Goal: Transaction & Acquisition: Purchase product/service

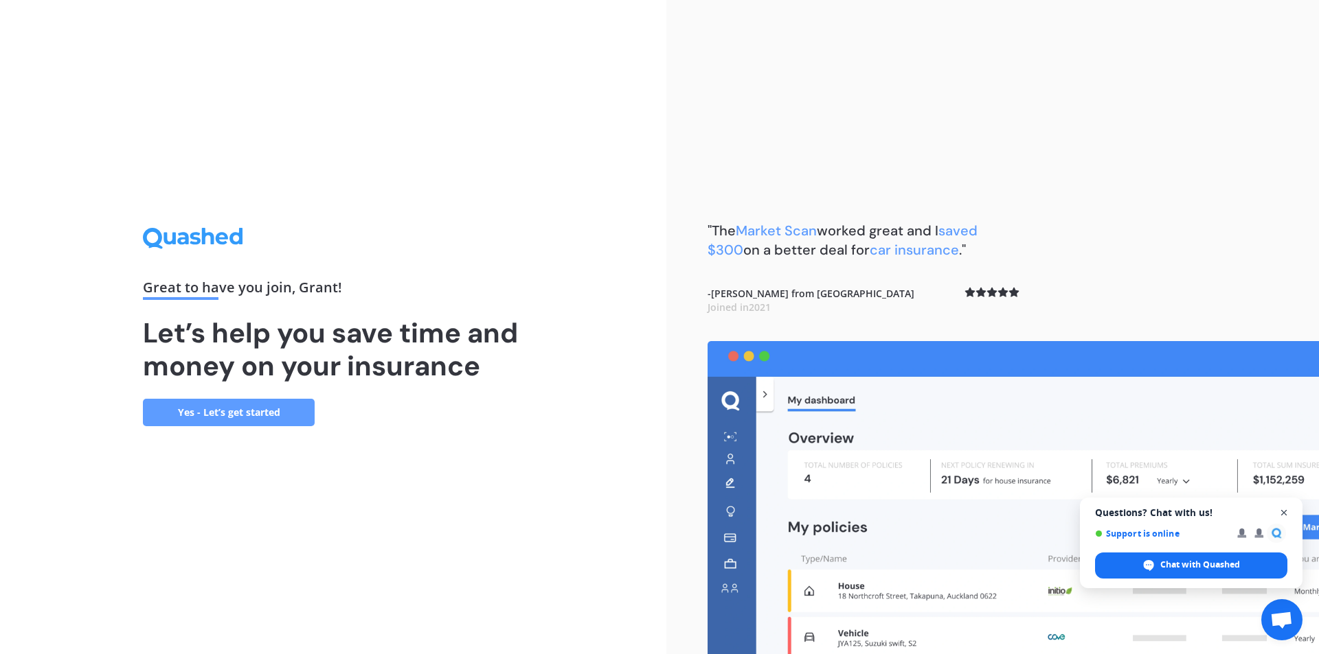
click at [1284, 510] on span "Open chat" at bounding box center [1283, 513] width 17 height 17
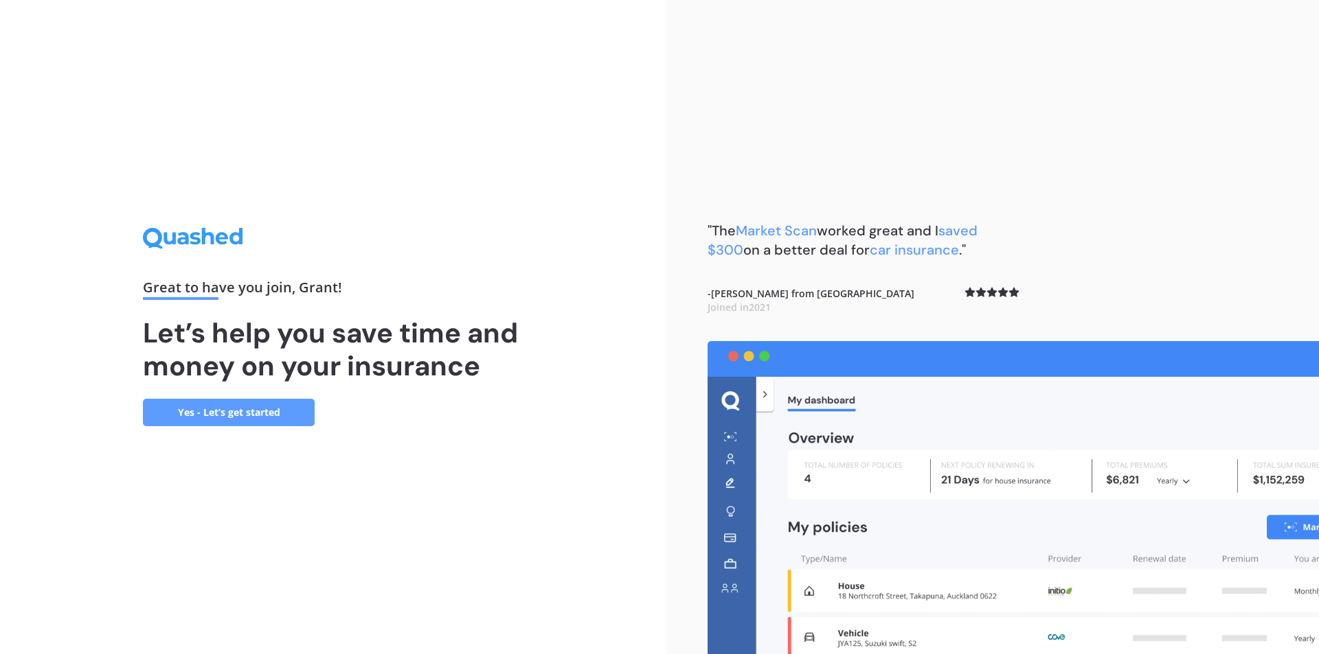
click at [206, 412] on link "Yes - Let’s get started" at bounding box center [229, 412] width 172 height 27
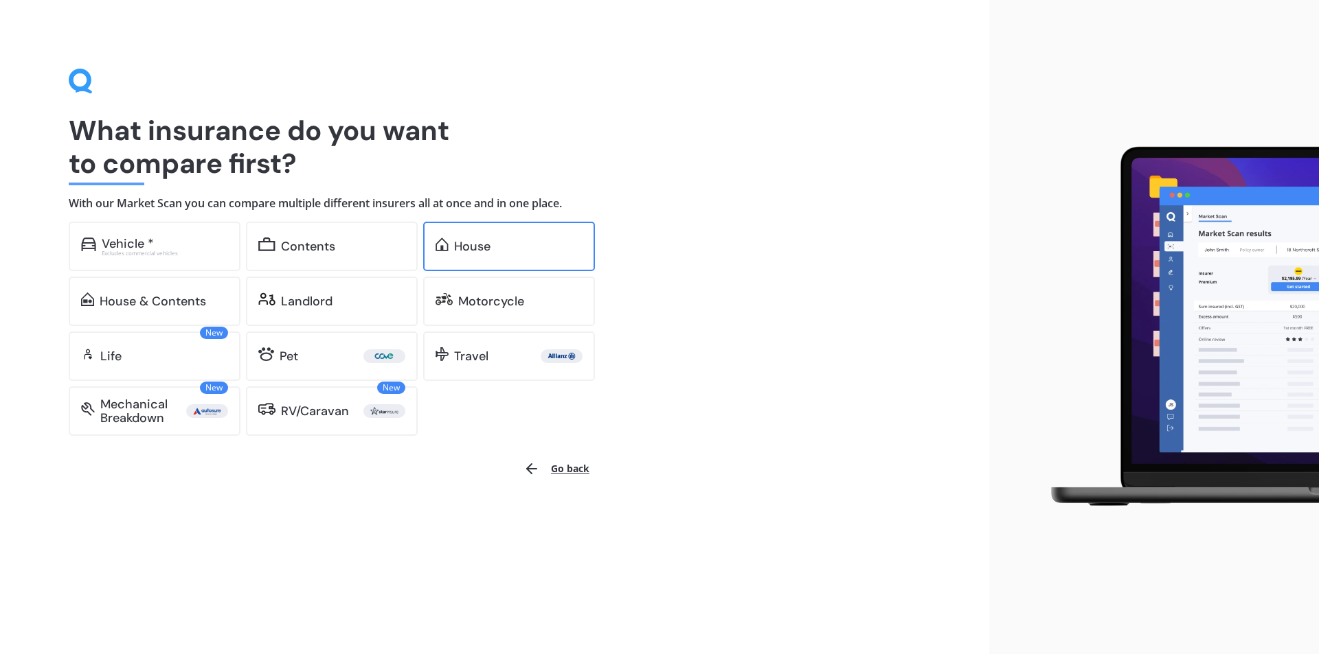
click at [474, 248] on div "House" at bounding box center [472, 247] width 36 height 14
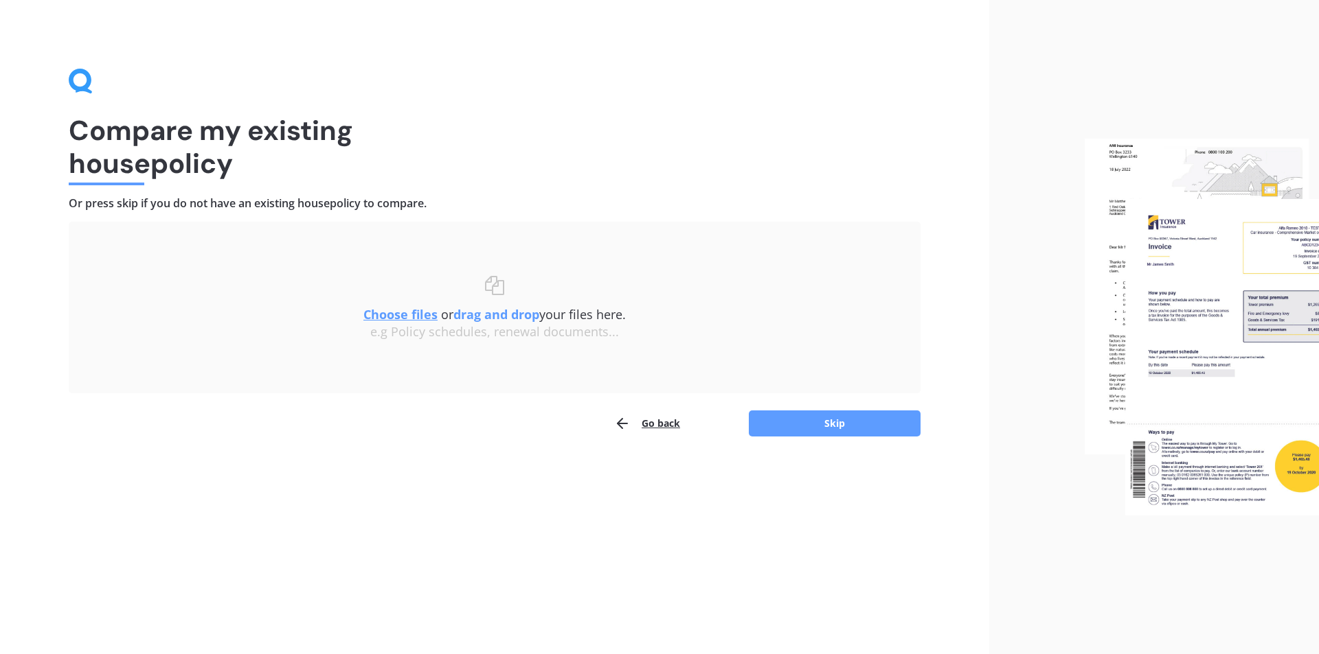
click at [383, 314] on u "Choose files" at bounding box center [400, 314] width 74 height 16
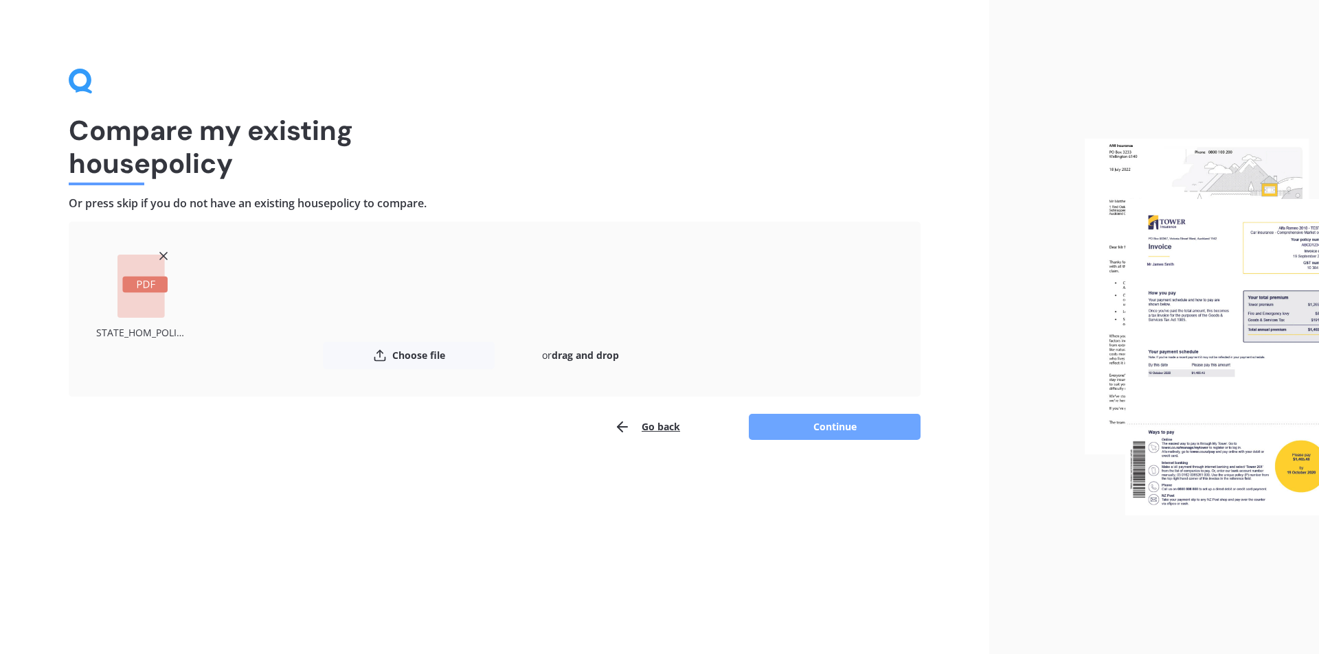
click at [820, 424] on button "Continue" at bounding box center [835, 427] width 172 height 26
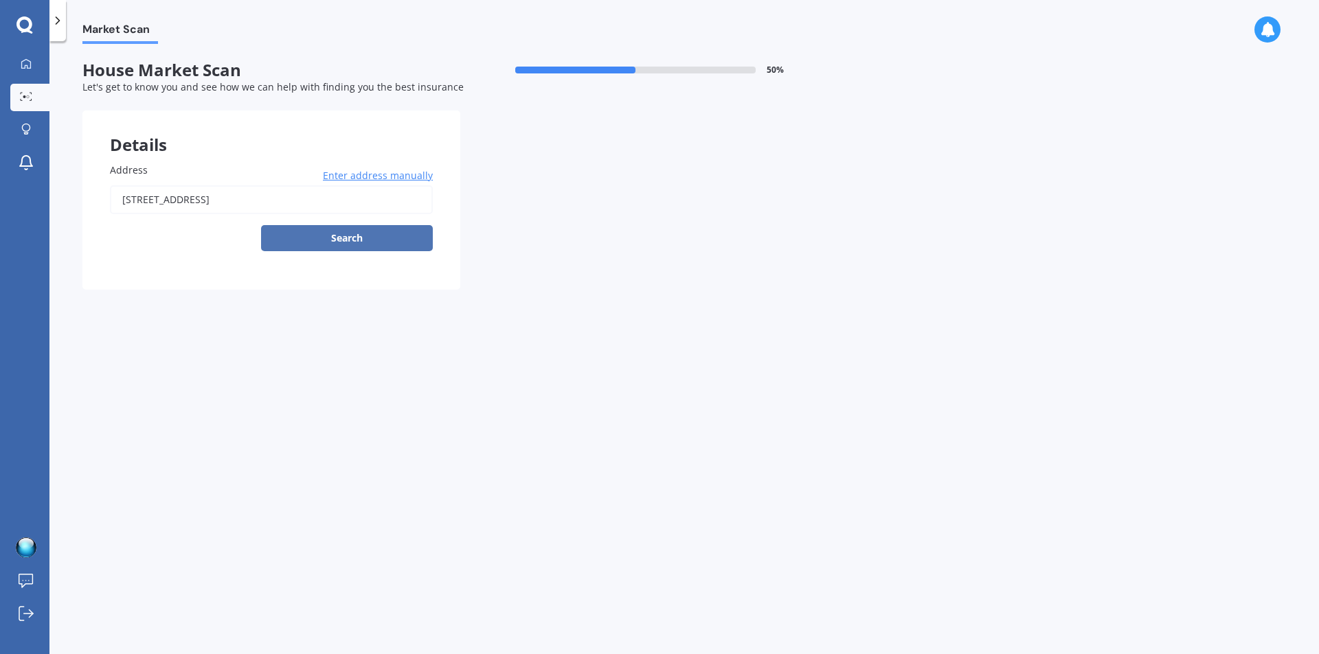
click at [345, 237] on button "Search" at bounding box center [347, 238] width 172 height 26
type input "[STREET_ADDRESS]"
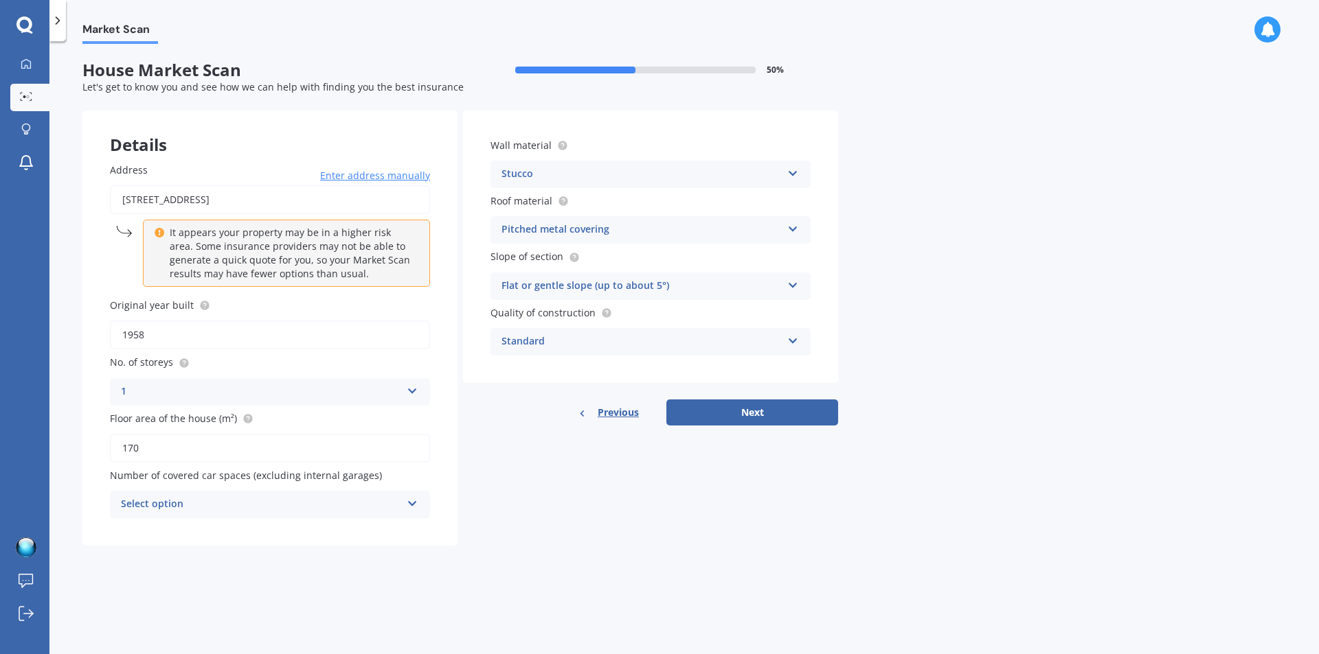
click at [255, 499] on div "Select option" at bounding box center [261, 505] width 280 height 16
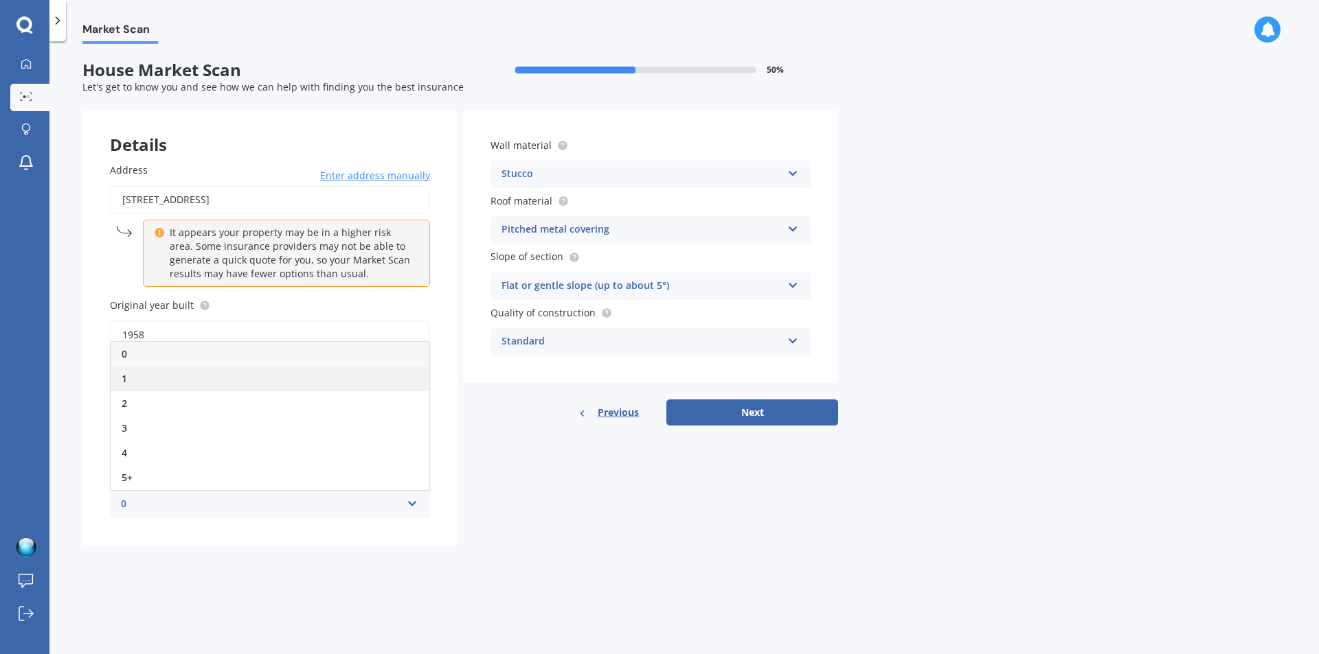
click at [206, 379] on div "1" at bounding box center [270, 379] width 319 height 25
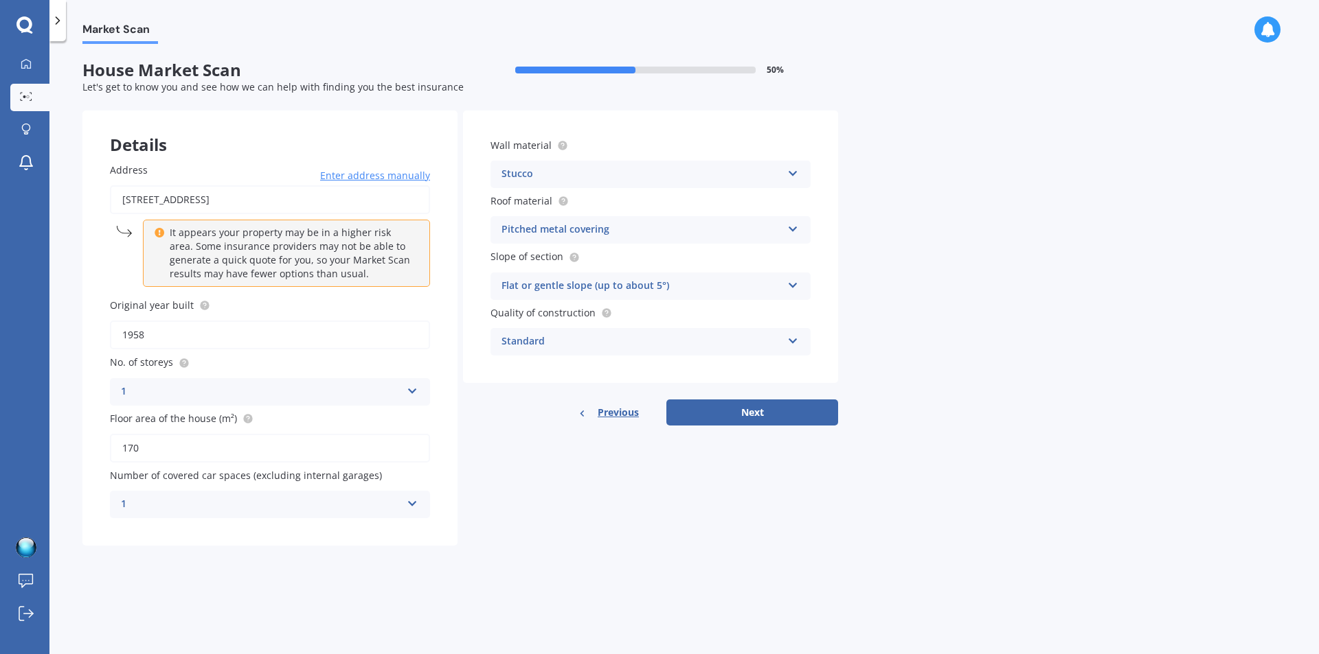
click at [786, 223] on div "Pitched metal covering Flat fibre cement Flat membrane Flat metal covering Pitc…" at bounding box center [650, 229] width 320 height 27
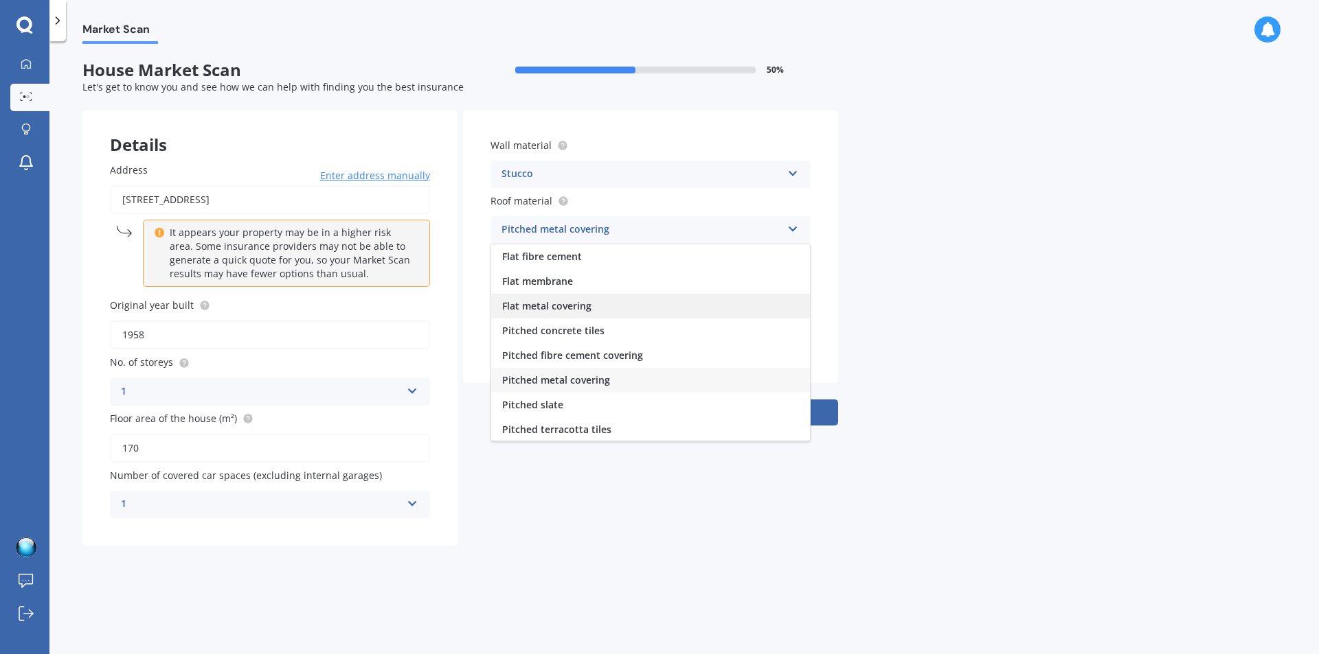
click at [549, 300] on span "Flat metal covering" at bounding box center [546, 305] width 89 height 13
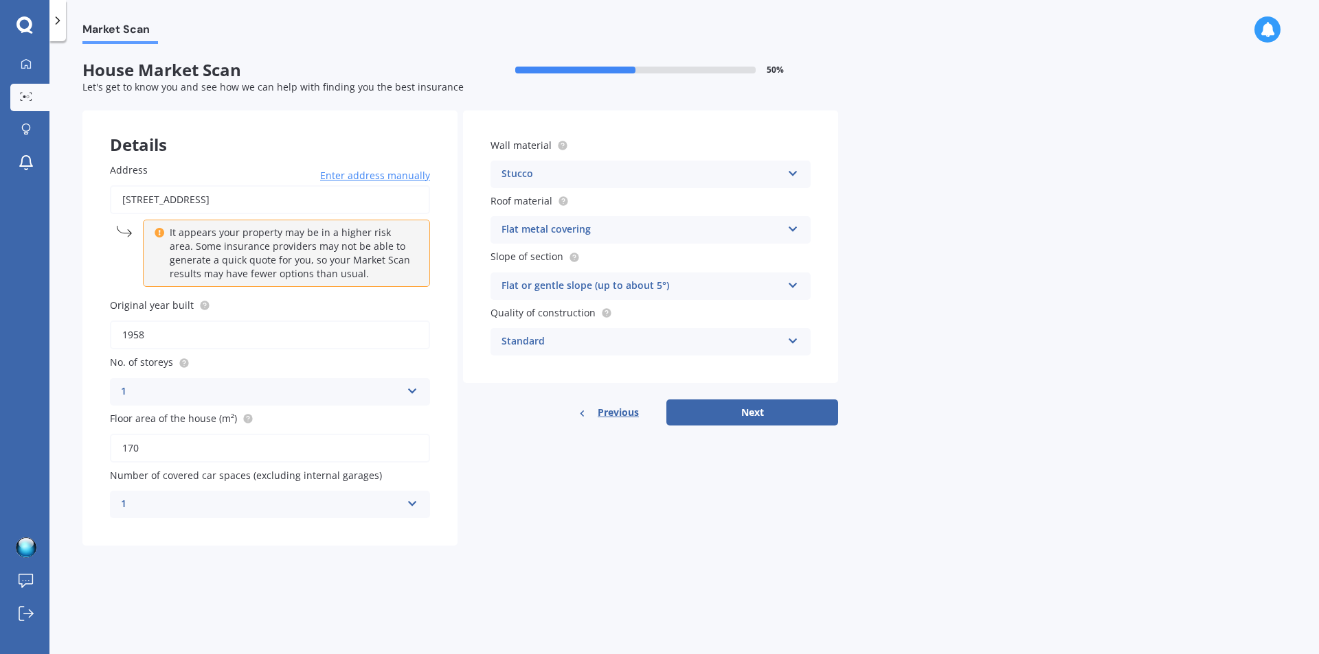
click at [669, 170] on div "Stucco" at bounding box center [641, 174] width 280 height 16
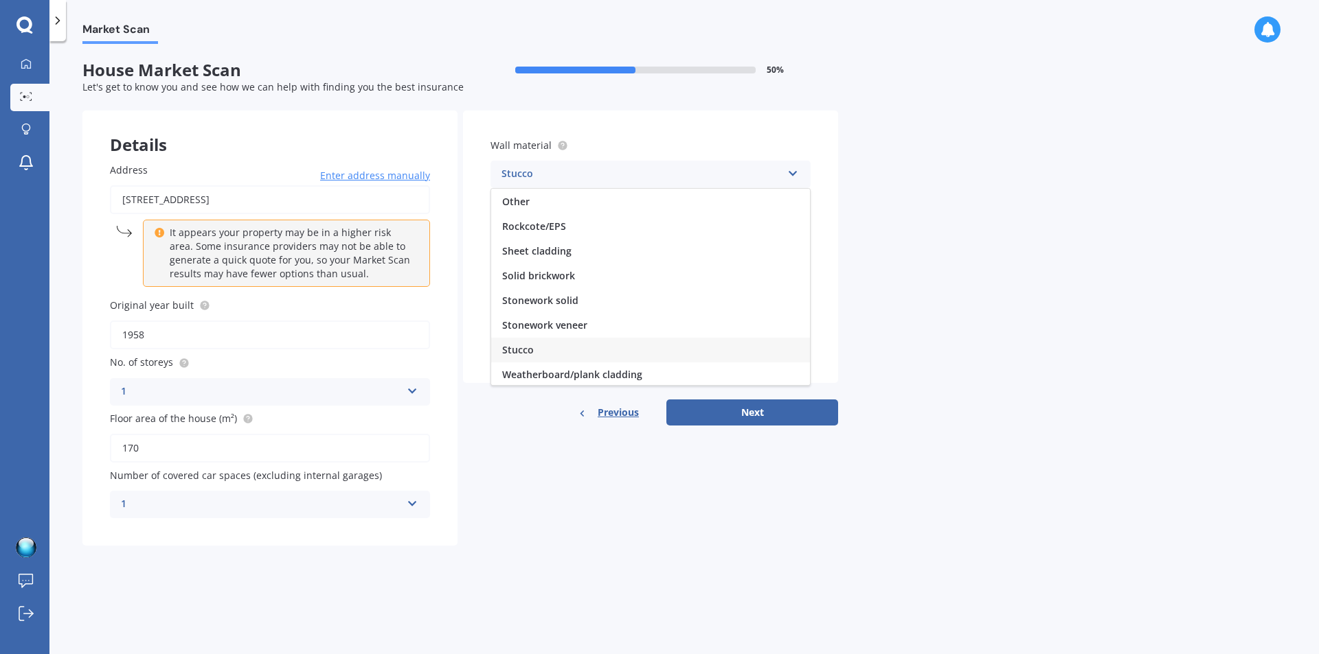
scroll to position [125, 0]
click at [582, 374] on span "Weatherboard/plank cladding" at bounding box center [572, 372] width 140 height 13
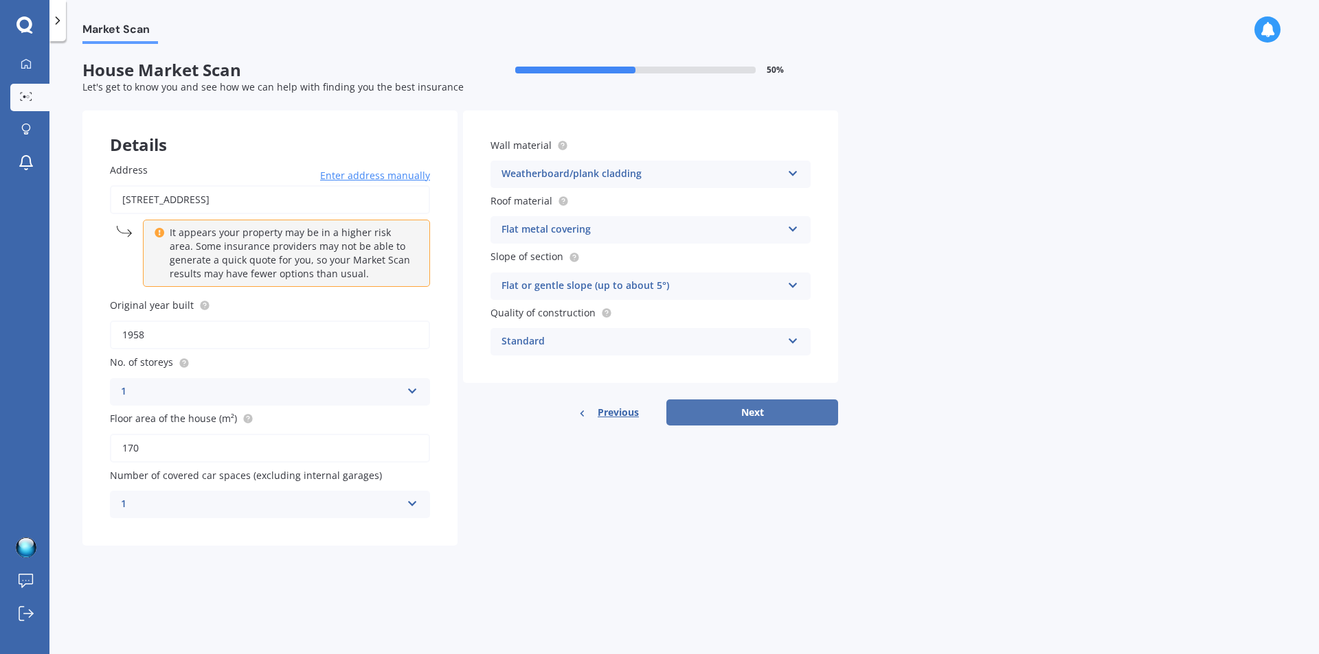
click at [740, 409] on button "Next" at bounding box center [752, 413] width 172 height 26
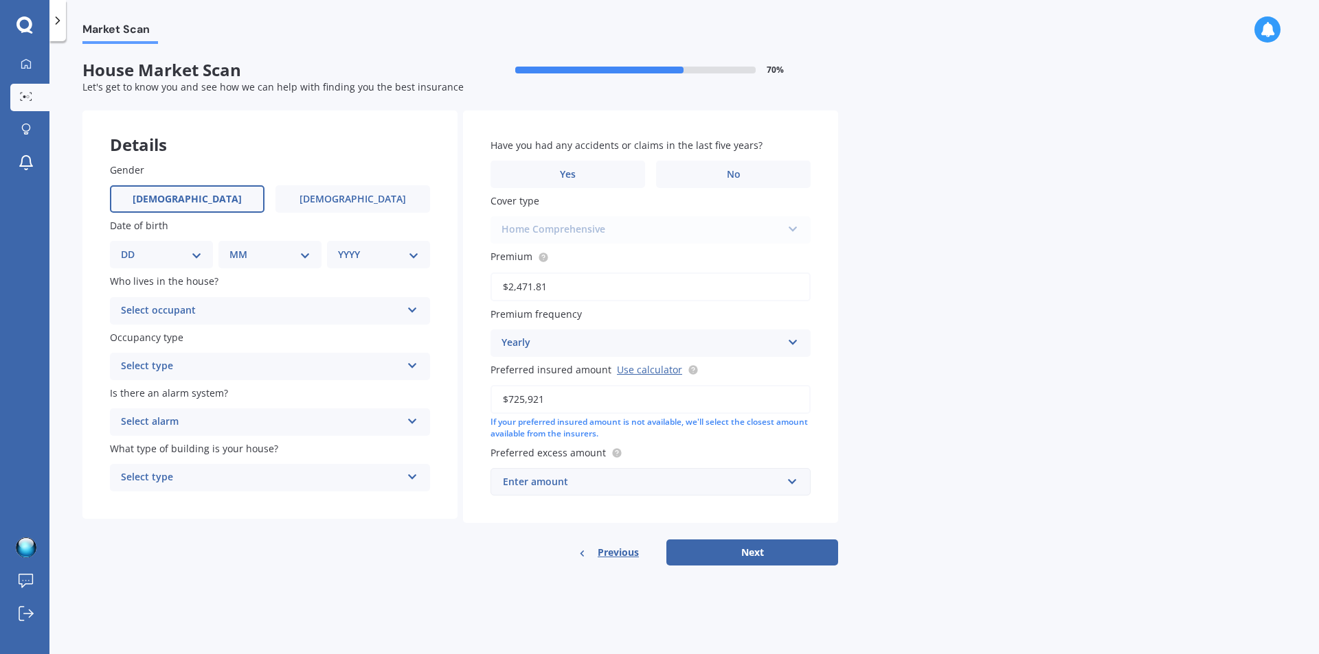
click at [181, 196] on span "[DEMOGRAPHIC_DATA]" at bounding box center [187, 200] width 109 height 12
click at [0, 0] on input "[DEMOGRAPHIC_DATA]" at bounding box center [0, 0] width 0 height 0
click at [182, 259] on select "DD 01 02 03 04 05 06 07 08 09 10 11 12 13 14 15 16 17 18 19 20 21 22 23 24 25 2…" at bounding box center [161, 254] width 81 height 15
select select "02"
click at [132, 247] on select "DD 01 02 03 04 05 06 07 08 09 10 11 12 13 14 15 16 17 18 19 20 21 22 23 24 25 2…" at bounding box center [161, 254] width 81 height 15
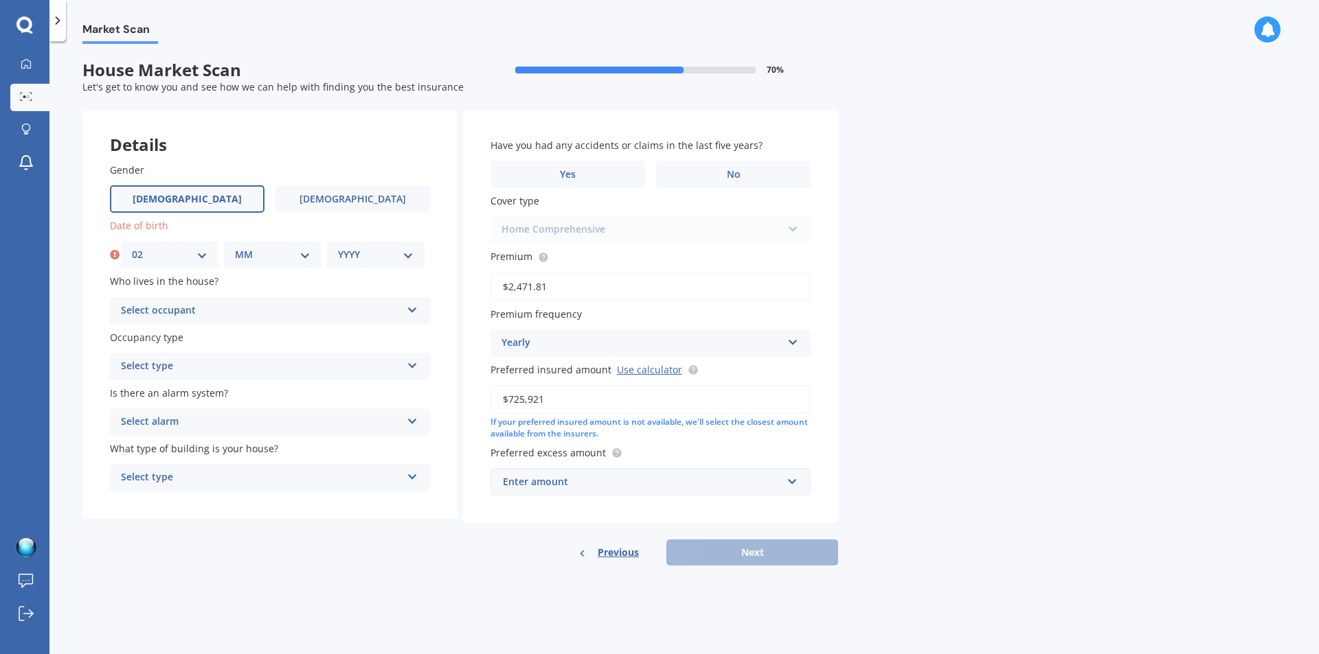
click at [264, 254] on select "MM 01 02 03 04 05 06 07 08 09 10 11 12" at bounding box center [273, 254] width 76 height 15
select select "04"
click at [235, 247] on select "MM 01 02 03 04 05 06 07 08 09 10 11 12" at bounding box center [273, 254] width 76 height 15
click at [360, 258] on select "YYYY 2009 2008 2007 2006 2005 2004 2003 2002 2001 2000 1999 1998 1997 1996 1995…" at bounding box center [376, 254] width 76 height 15
select select "1974"
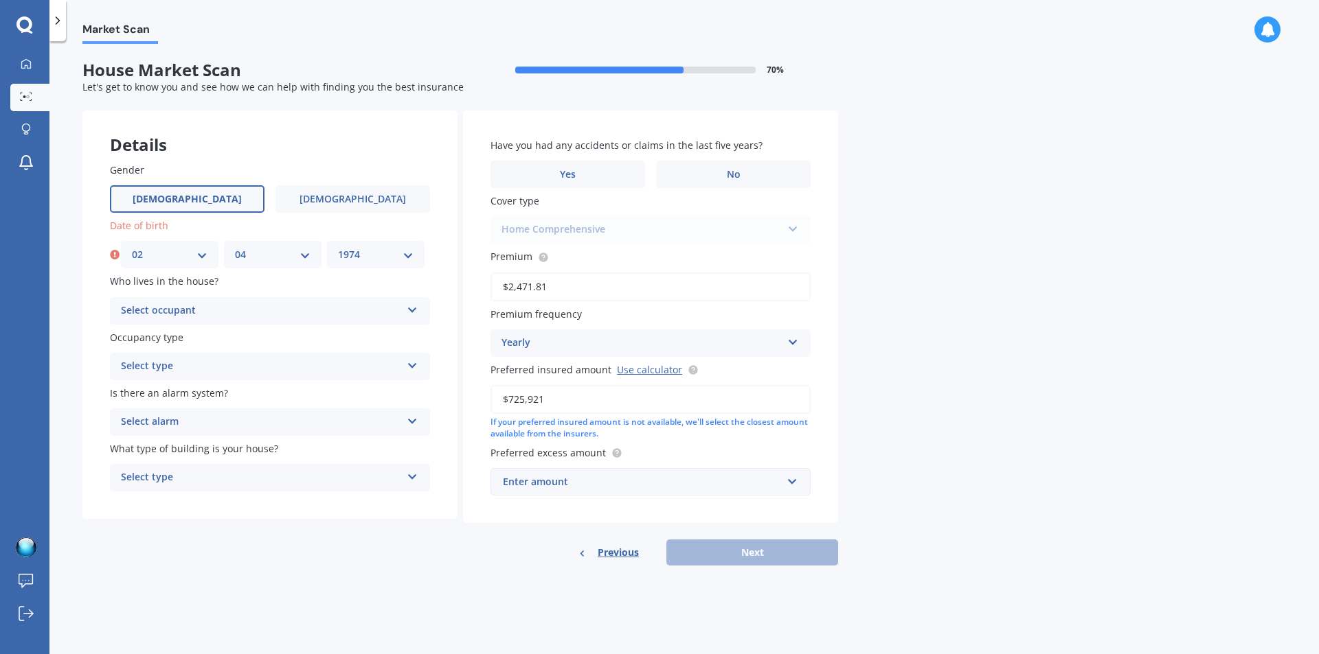
click at [338, 247] on select "YYYY 2009 2008 2007 2006 2005 2004 2003 2002 2001 2000 1999 1998 1997 1996 1995…" at bounding box center [376, 254] width 76 height 15
click at [229, 308] on div "Select occupant" at bounding box center [261, 311] width 280 height 16
click at [207, 343] on div "Owner" at bounding box center [270, 338] width 319 height 25
click at [204, 369] on div "Select type" at bounding box center [261, 366] width 280 height 16
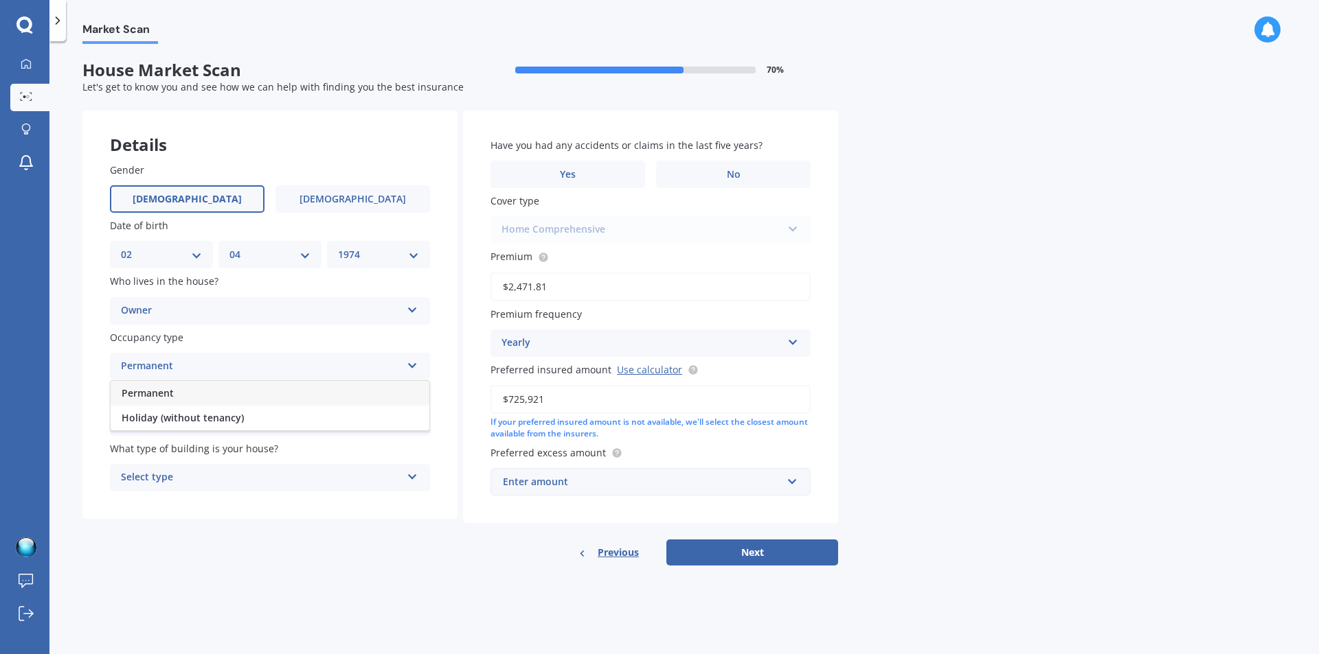
click at [183, 397] on div "Permanent" at bounding box center [270, 393] width 319 height 25
click at [190, 420] on div "Select alarm" at bounding box center [261, 422] width 280 height 16
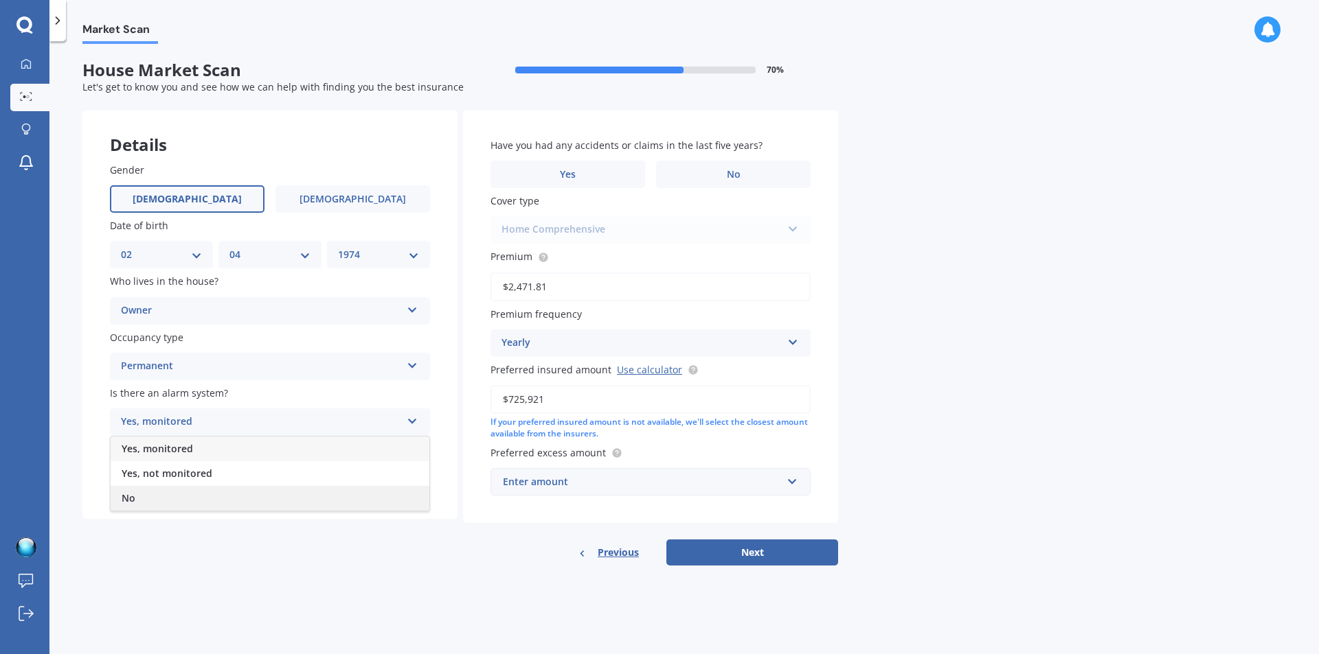
click at [172, 499] on div "No" at bounding box center [270, 498] width 319 height 25
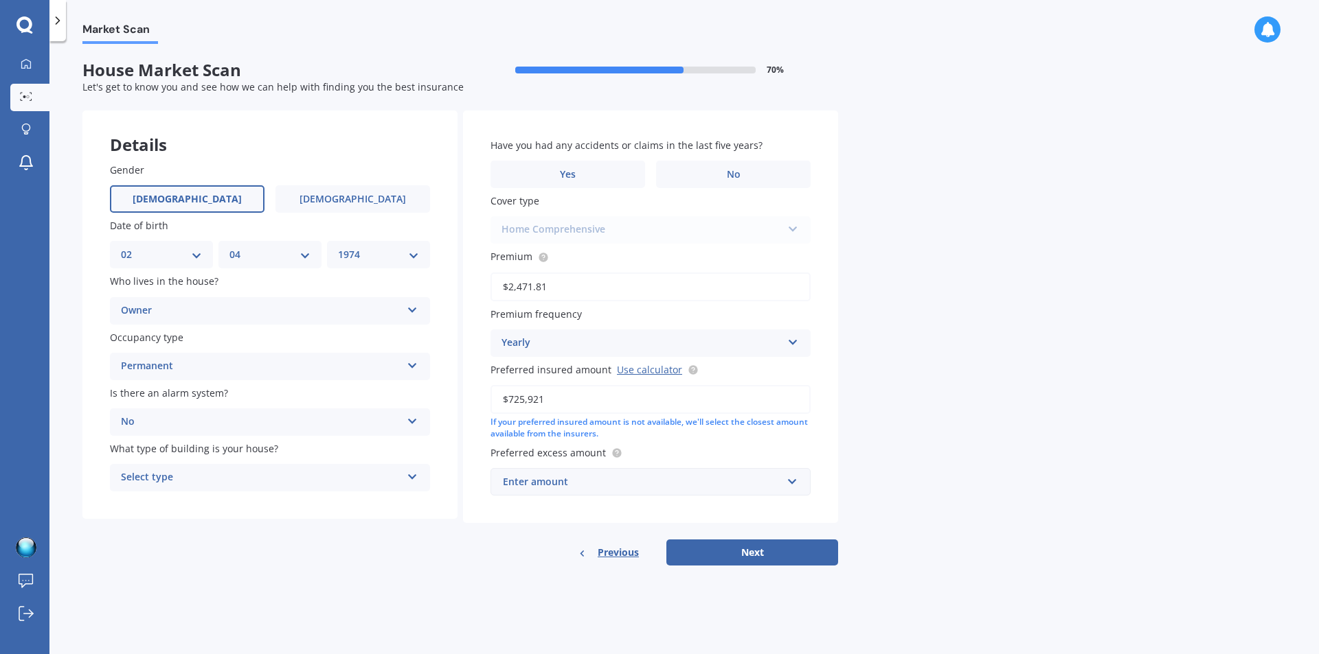
click at [199, 473] on div "Select type" at bounding box center [261, 478] width 280 height 16
click at [186, 503] on div "Freestanding" at bounding box center [270, 504] width 319 height 25
click at [740, 170] on span "No" at bounding box center [734, 175] width 14 height 12
click at [0, 0] on input "No" at bounding box center [0, 0] width 0 height 0
click at [682, 481] on div "Enter amount" at bounding box center [642, 482] width 279 height 15
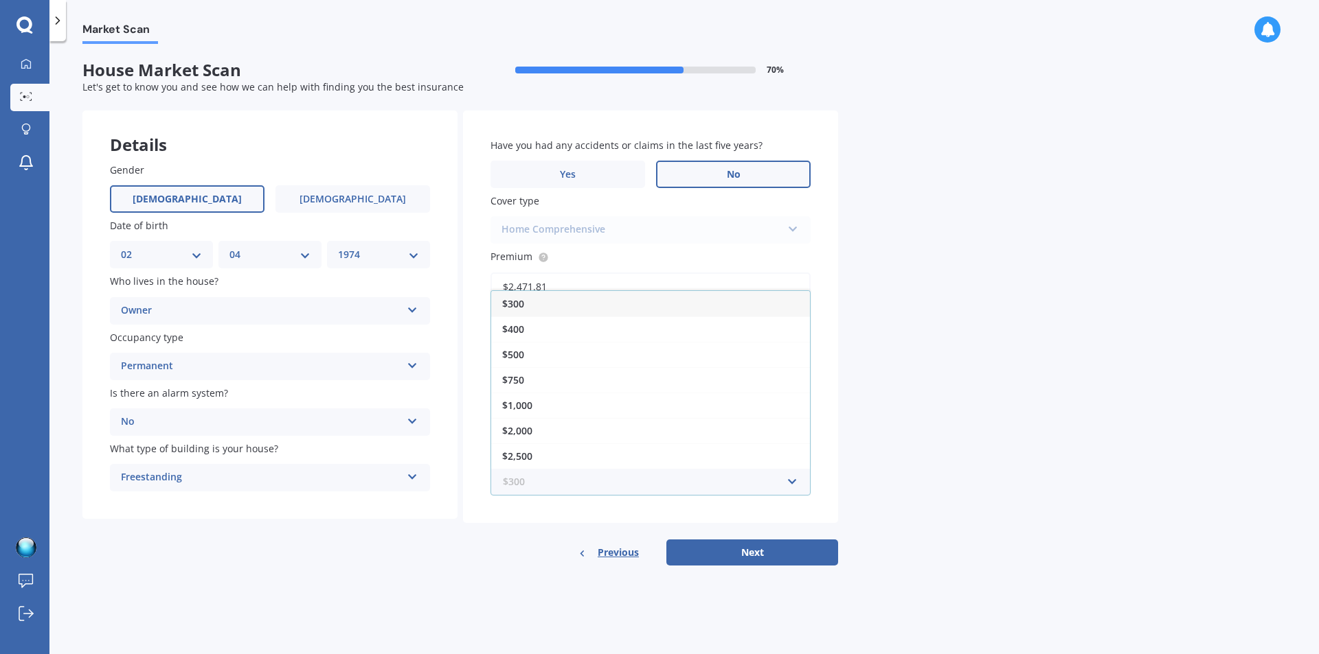
click at [790, 483] on input "text" at bounding box center [646, 482] width 308 height 26
click at [545, 455] on div "$2,500" at bounding box center [650, 456] width 319 height 25
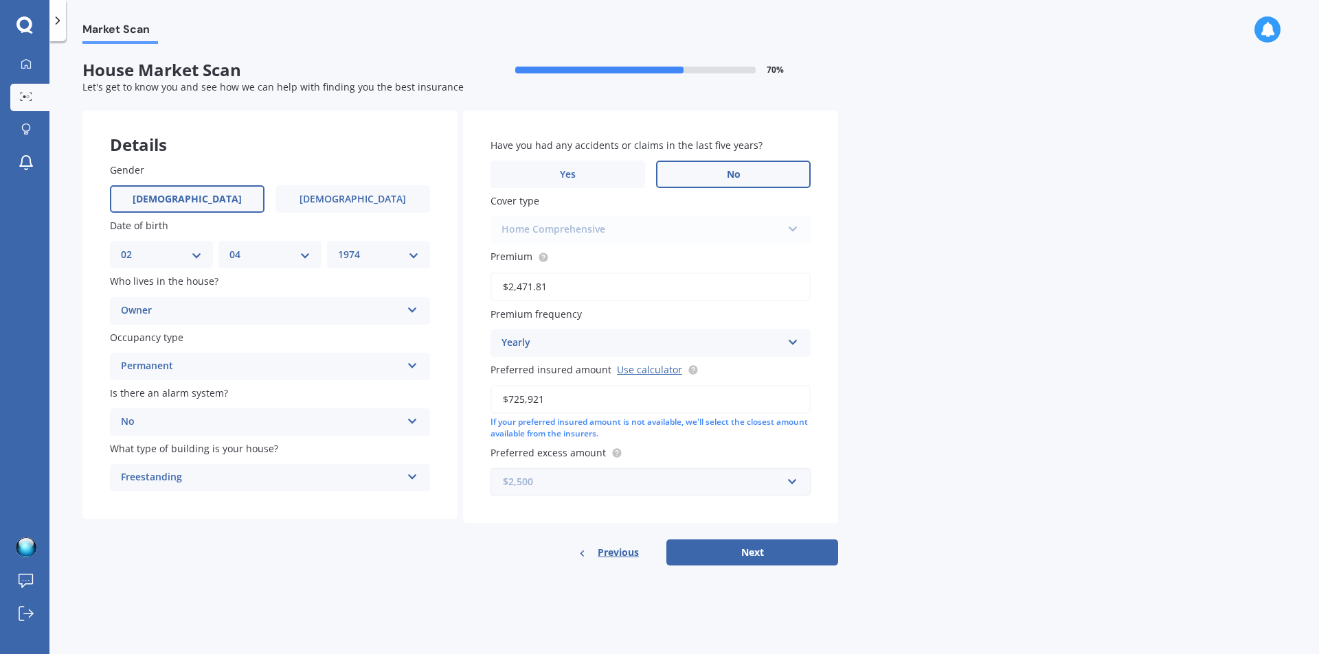
click at [792, 480] on input "text" at bounding box center [646, 482] width 308 height 26
click at [851, 468] on div "Market Scan House Market Scan 70 % Let's get to know you and see how we can hel…" at bounding box center [683, 350] width 1269 height 613
click at [550, 481] on div "$2,500" at bounding box center [642, 482] width 279 height 15
type input "5000"
click at [494, 567] on form "House Market Scan 70 % Let's get to know you and see how we can help with findi…" at bounding box center [459, 318] width 755 height 516
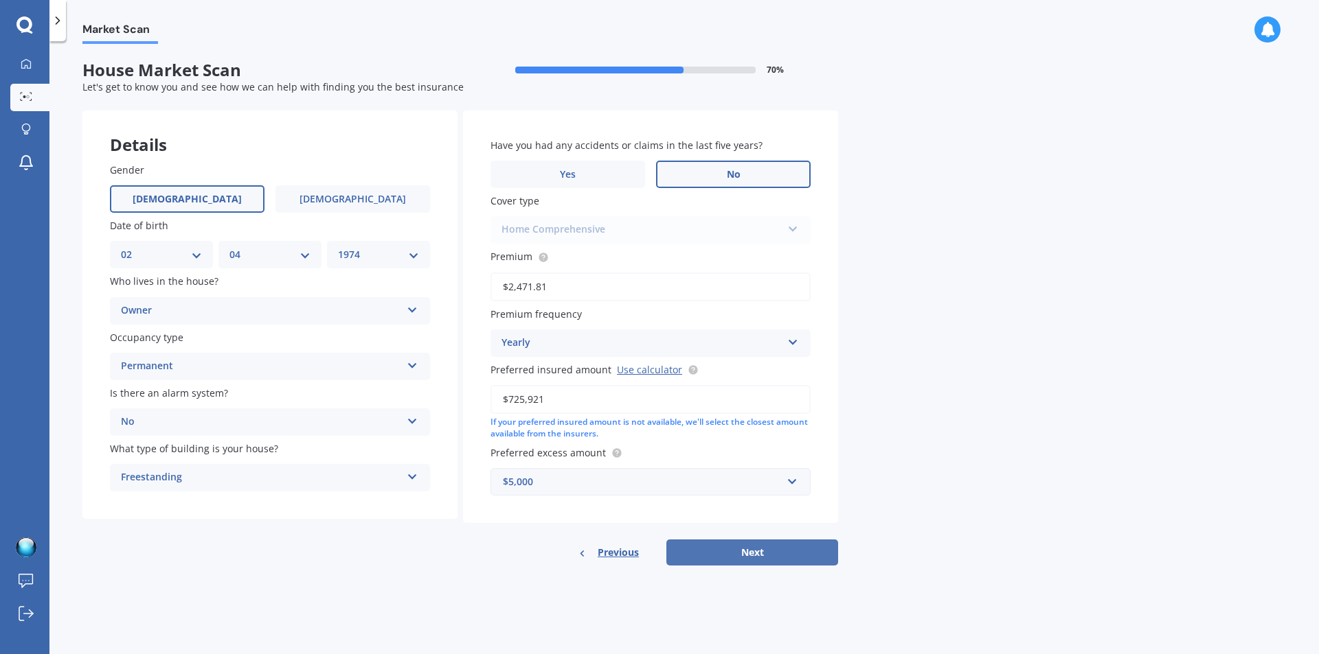
click at [740, 554] on button "Next" at bounding box center [752, 553] width 172 height 26
select select "02"
select select "04"
select select "1974"
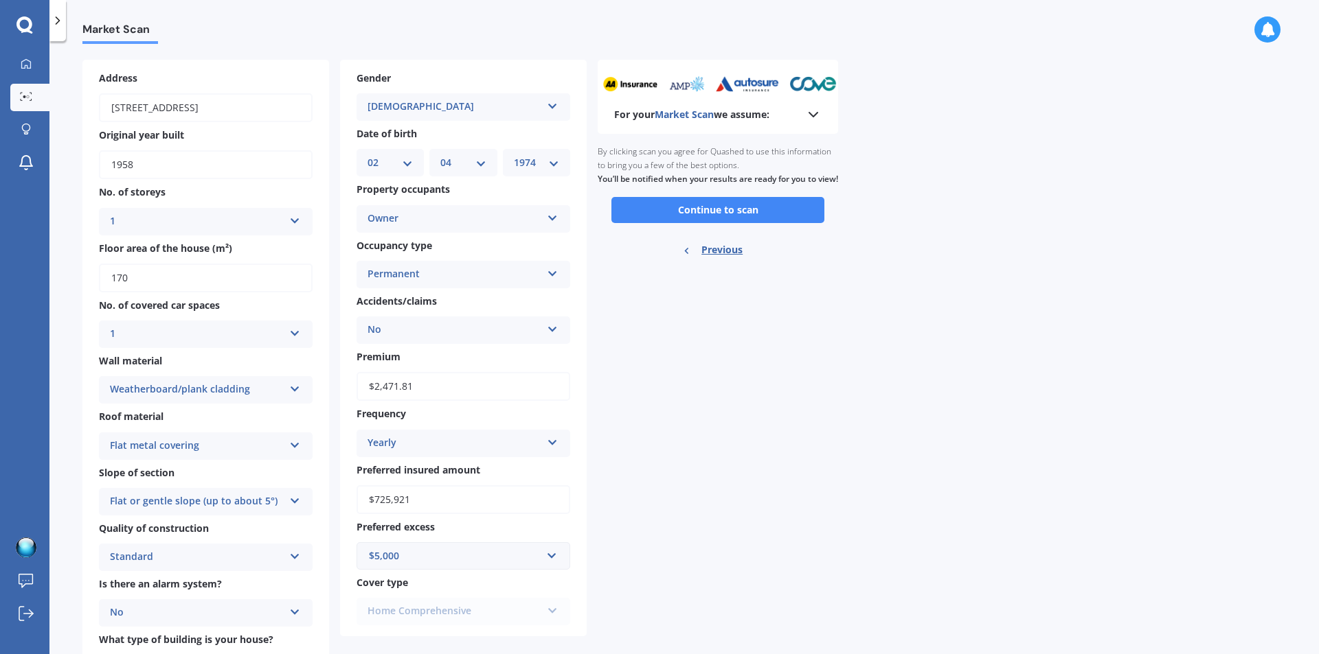
scroll to position [126, 0]
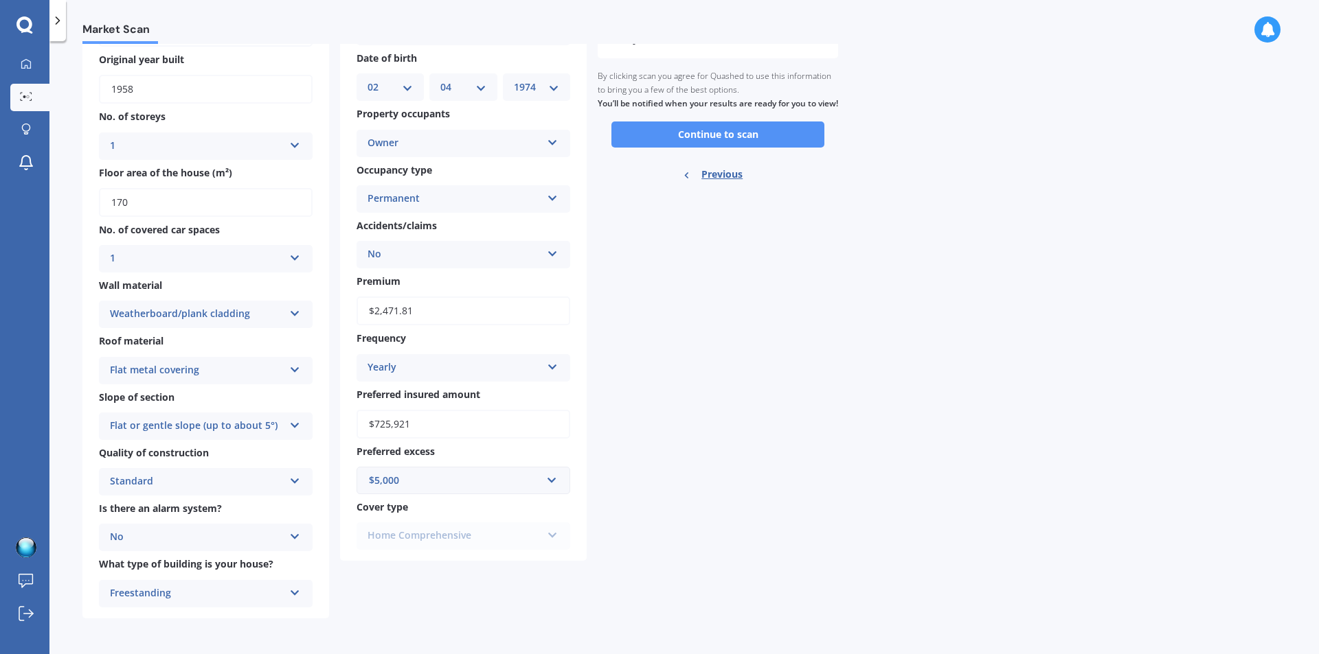
click at [714, 148] on button "Continue to scan" at bounding box center [717, 135] width 213 height 26
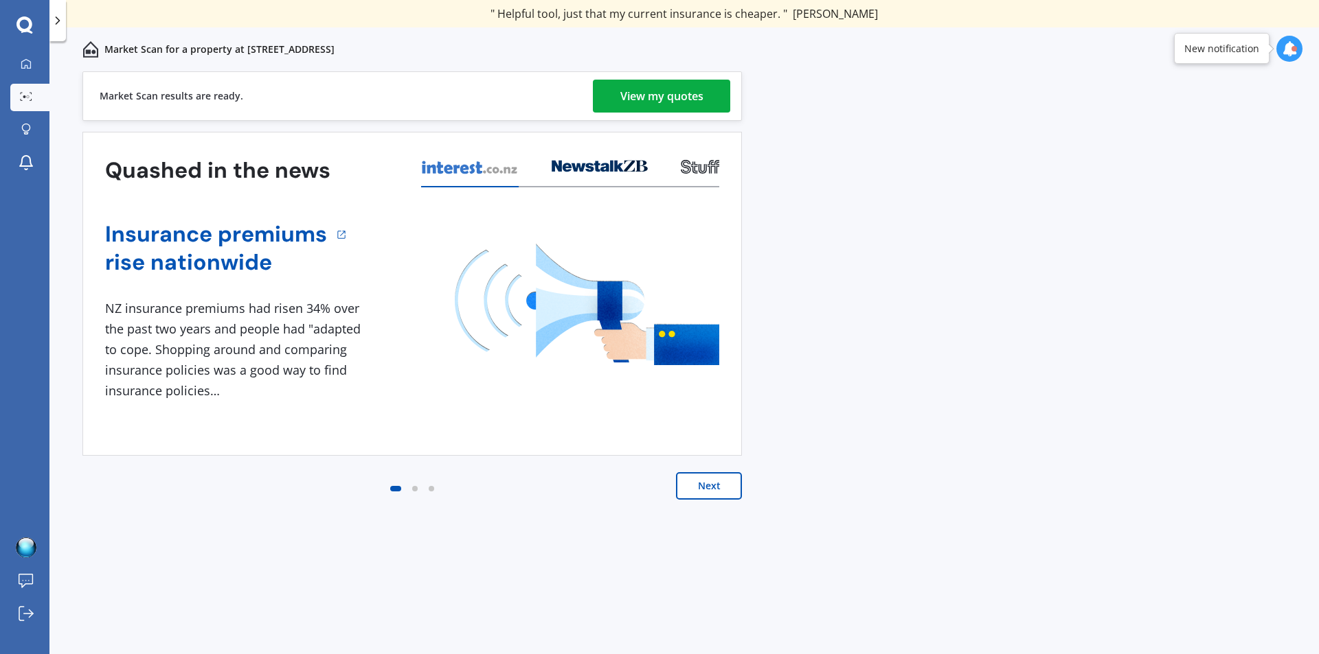
click at [652, 104] on div "View my quotes" at bounding box center [661, 96] width 83 height 33
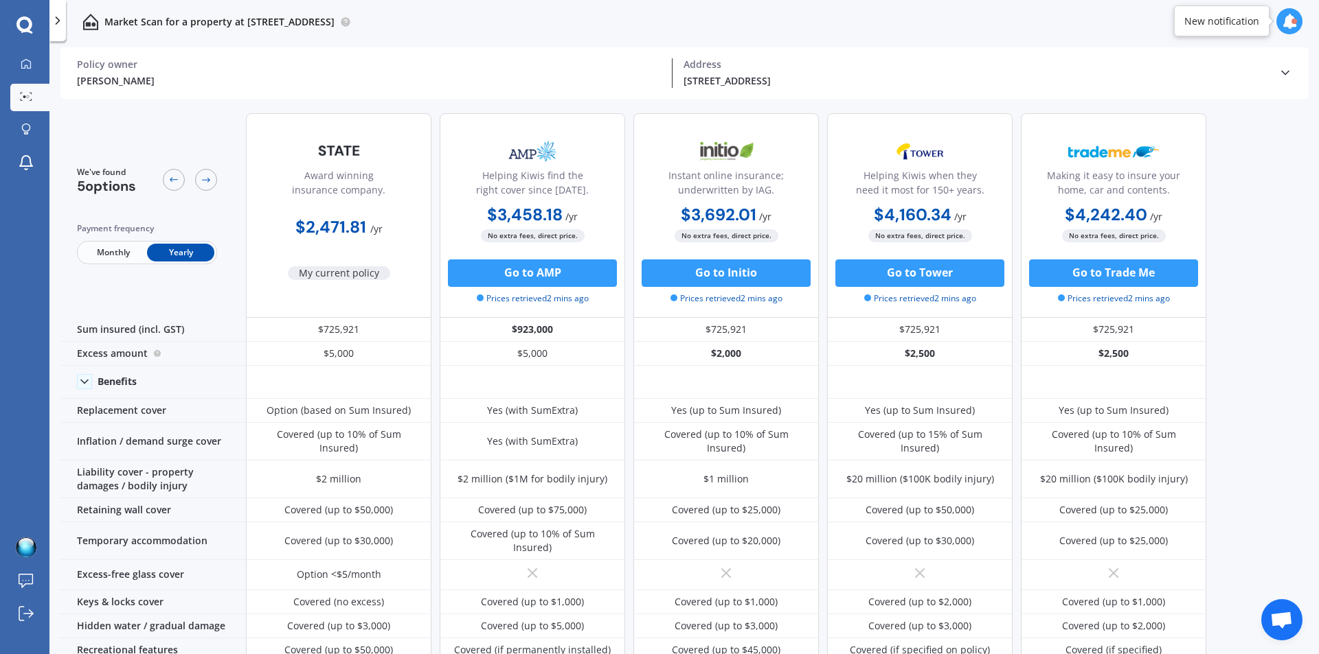
click at [57, 19] on polyline at bounding box center [57, 20] width 3 height 7
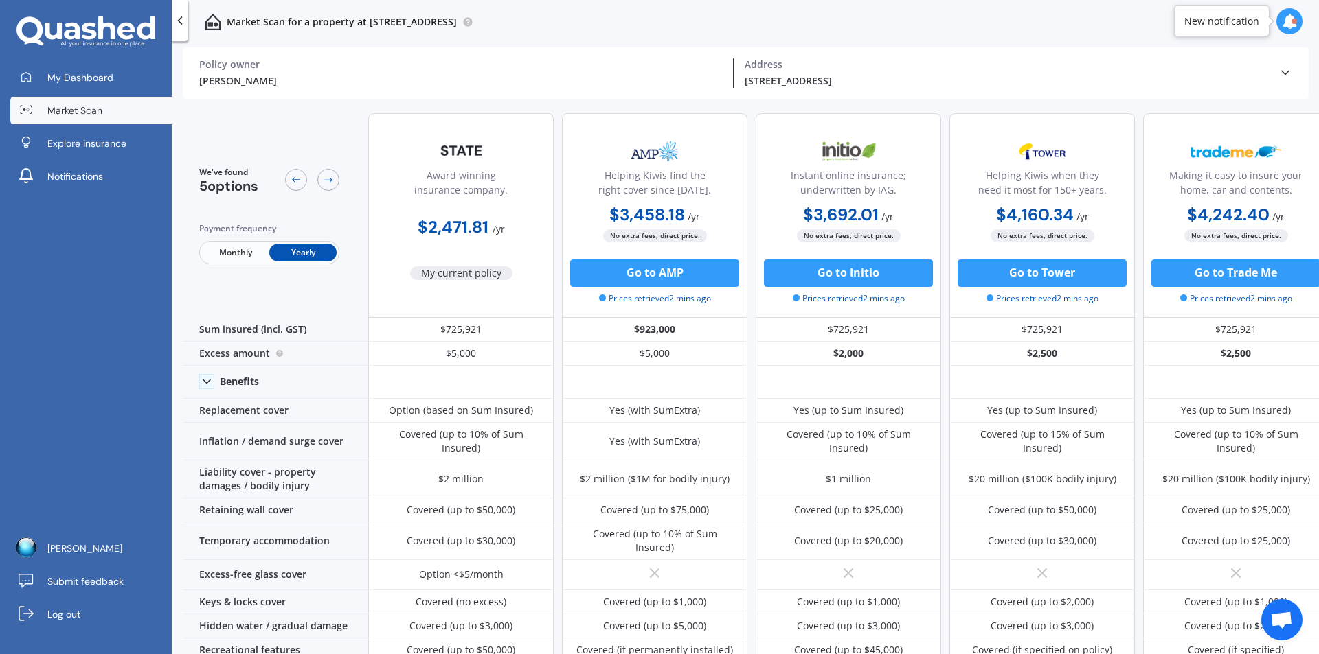
click at [177, 18] on icon at bounding box center [180, 21] width 14 height 14
